Goal: Information Seeking & Learning: Learn about a topic

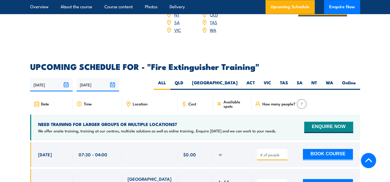
scroll to position [824, 0]
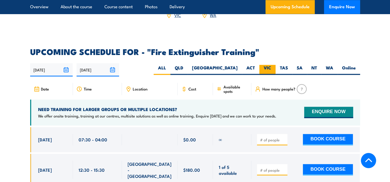
click at [263, 65] on label "VIC" at bounding box center [267, 70] width 16 height 10
click at [271, 65] on input "VIC" at bounding box center [272, 66] width 3 height 3
radio input "true"
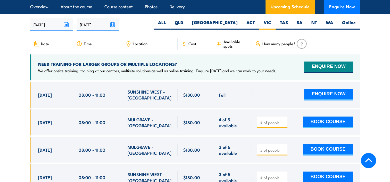
scroll to position [865, 0]
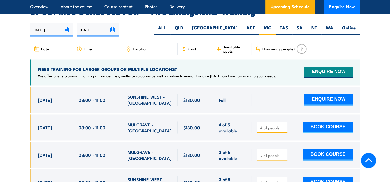
click at [132, 43] on div "Location" at bounding box center [150, 49] width 56 height 12
click at [142, 47] on span "Location" at bounding box center [140, 49] width 15 height 4
click at [346, 25] on label "Online" at bounding box center [349, 30] width 22 height 10
click at [356, 25] on input "Online" at bounding box center [357, 26] width 3 height 3
radio input "true"
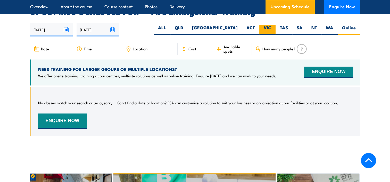
click at [269, 25] on label "VIC" at bounding box center [267, 30] width 16 height 10
click at [271, 25] on input "VIC" at bounding box center [272, 26] width 3 height 3
radio input "true"
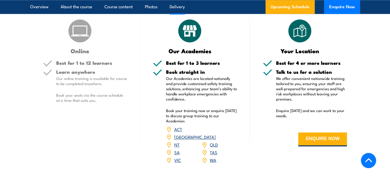
scroll to position [710, 0]
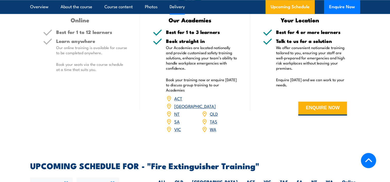
click at [178, 126] on link "VIC" at bounding box center [177, 129] width 7 height 6
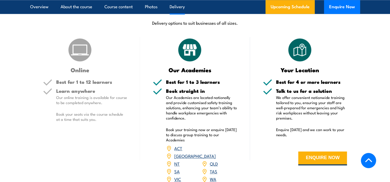
scroll to position [659, 0]
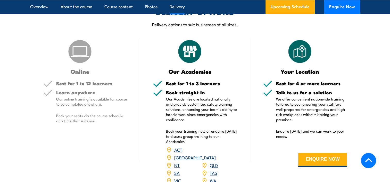
click at [96, 126] on div "Learn anywhere Our online training is available for course to be completed anyw…" at bounding box center [91, 111] width 71 height 42
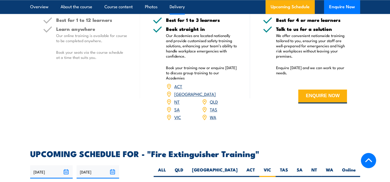
scroll to position [710, 0]
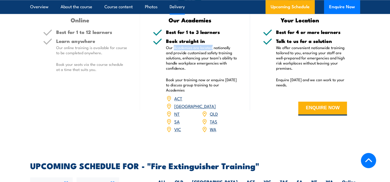
drag, startPoint x: 174, startPoint y: 48, endPoint x: 212, endPoint y: 49, distance: 37.7
click at [212, 49] on p "Our Academies are located nationally and provide customised safety training sol…" at bounding box center [201, 58] width 71 height 26
copy p "Academies are located"
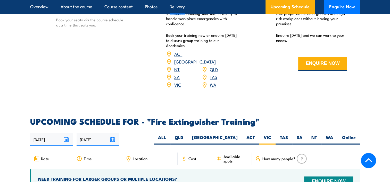
scroll to position [813, 0]
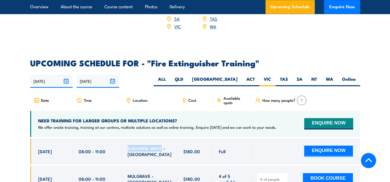
drag, startPoint x: 128, startPoint y: 140, endPoint x: 161, endPoint y: 141, distance: 32.7
click at [161, 146] on span "SUNSHINE WEST - VIC" at bounding box center [150, 152] width 44 height 12
copy span "SUNSHINE WEST"
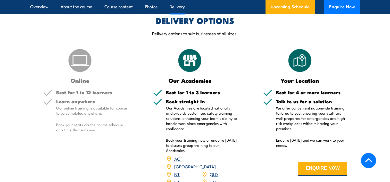
scroll to position [659, 0]
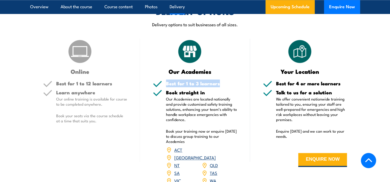
drag, startPoint x: 167, startPoint y: 82, endPoint x: 221, endPoint y: 85, distance: 53.7
click at [221, 85] on h5 "Best for 1 to 3 learners" at bounding box center [201, 83] width 71 height 5
copy h5 "Best for 1 to 3 learners"
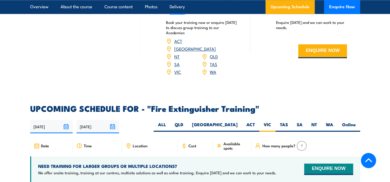
scroll to position [839, 0]
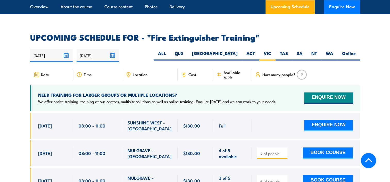
click at [54, 99] on p "We offer onsite training, training at our centres, multisite solutions as well …" at bounding box center [157, 101] width 238 height 5
drag, startPoint x: 45, startPoint y: 94, endPoint x: 78, endPoint y: 96, distance: 33.3
click at [78, 99] on p "We offer onsite training, training at our centres, multisite solutions as well …" at bounding box center [157, 101] width 238 height 5
copy p "offer onsite training"
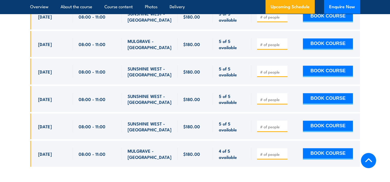
scroll to position [1019, 0]
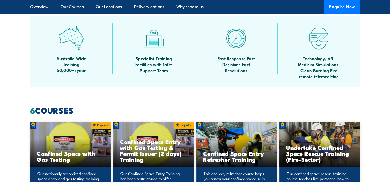
scroll to position [412, 0]
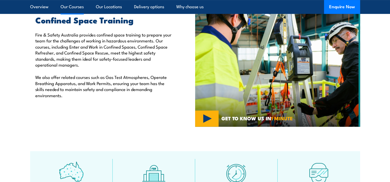
click at [75, 9] on link "Our Courses" at bounding box center [72, 7] width 23 height 14
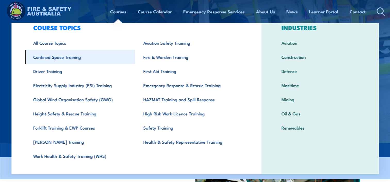
scroll to position [24, 0]
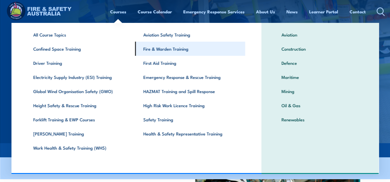
click at [159, 51] on link "Fire & Warden Training" at bounding box center [190, 49] width 110 height 14
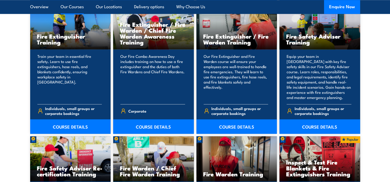
scroll to position [567, 0]
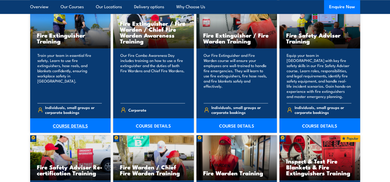
click at [71, 126] on link "COURSE DETAILS" at bounding box center [70, 126] width 81 height 14
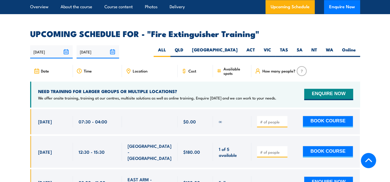
scroll to position [799, 0]
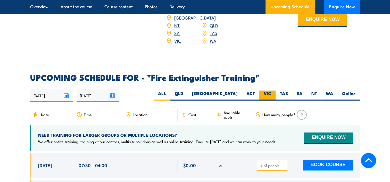
click at [267, 91] on label "VIC" at bounding box center [267, 96] width 16 height 10
click at [271, 91] on input "VIC" at bounding box center [272, 92] width 3 height 3
radio input "true"
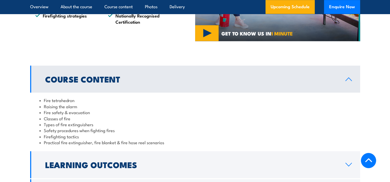
scroll to position [438, 0]
